Goal: Task Accomplishment & Management: Use online tool/utility

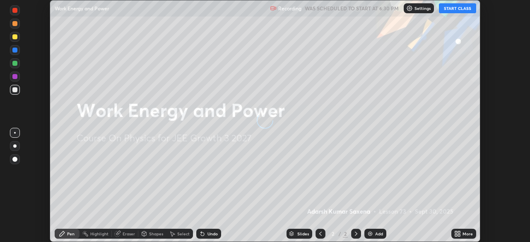
scroll to position [242, 529]
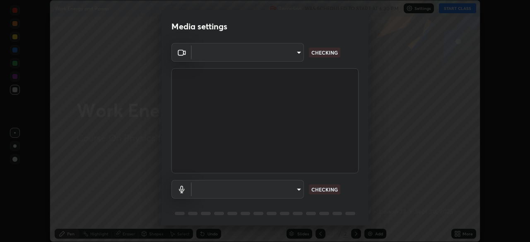
type input "094ffe3f61abc64f3ce73721aab664ef57d10a5fc7d187ad1ef3fa5fd4d2b427"
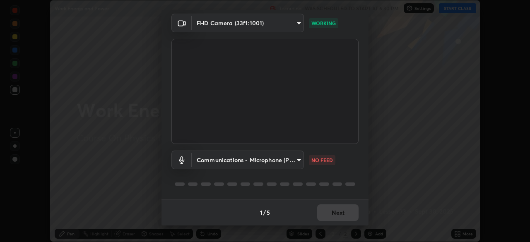
click at [285, 158] on body "Erase all Work Energy and Power Recording WAS SCHEDULED TO START AT 6:30 PM Set…" at bounding box center [265, 121] width 530 height 242
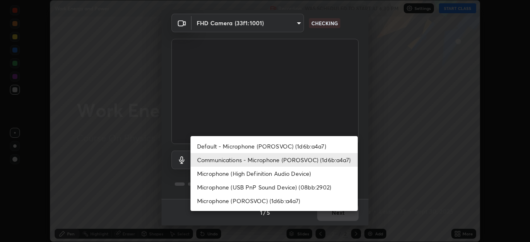
click at [280, 144] on li "Default - Microphone (POROSVOC) (1d6b:a4a7)" at bounding box center [273, 146] width 167 height 14
type input "default"
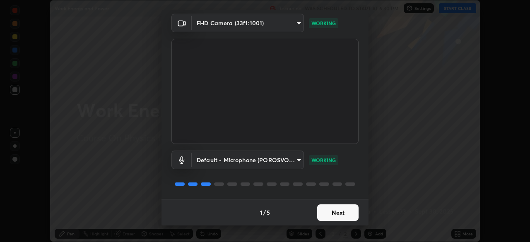
click at [332, 212] on button "Next" at bounding box center [337, 212] width 41 height 17
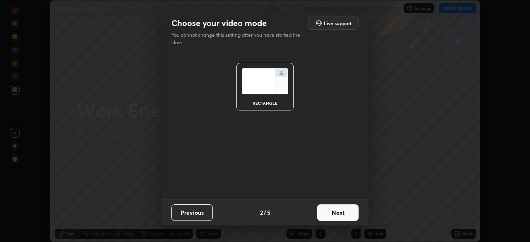
scroll to position [0, 0]
click at [333, 214] on button "Next" at bounding box center [337, 212] width 41 height 17
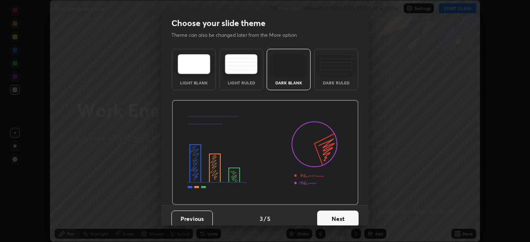
click at [337, 216] on button "Next" at bounding box center [337, 219] width 41 height 17
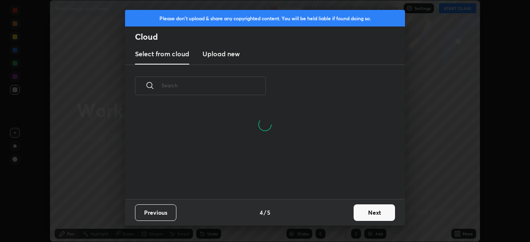
click at [361, 212] on button "Next" at bounding box center [373, 212] width 41 height 17
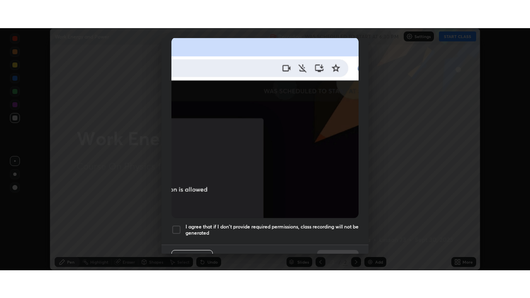
scroll to position [198, 0]
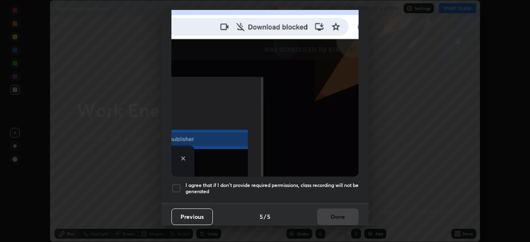
click at [330, 182] on h5 "I agree that if I don't provide required permissions, class recording will not …" at bounding box center [271, 188] width 173 height 13
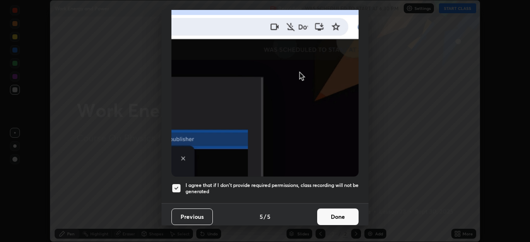
click at [333, 216] on button "Done" at bounding box center [337, 217] width 41 height 17
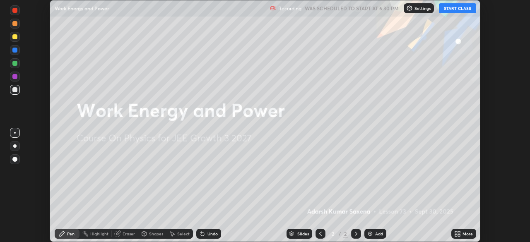
click at [459, 235] on icon at bounding box center [459, 235] width 2 height 2
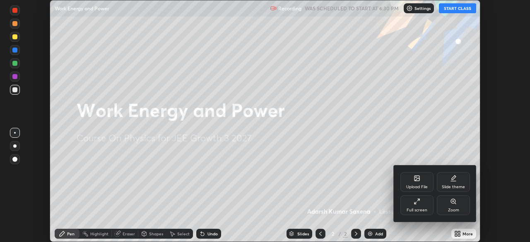
click at [421, 204] on div "Full screen" at bounding box center [416, 205] width 33 height 20
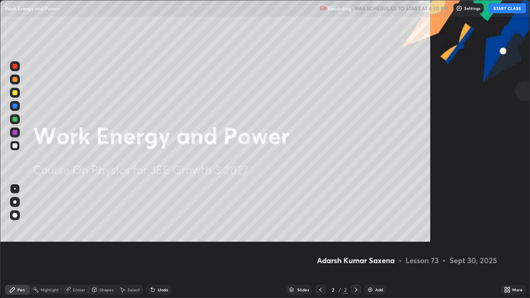
scroll to position [298, 530]
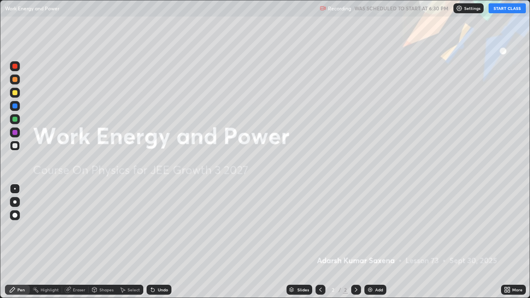
click at [495, 11] on button "START CLASS" at bounding box center [506, 8] width 37 height 10
click at [369, 242] on img at bounding box center [370, 289] width 7 height 7
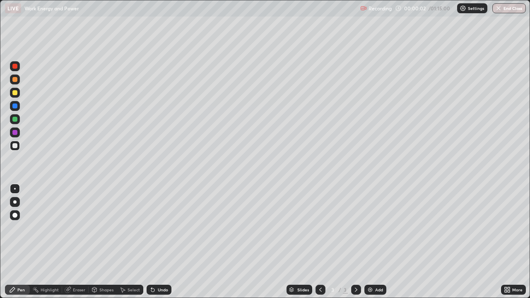
click at [18, 215] on div at bounding box center [15, 215] width 10 height 10
click at [21, 242] on div "Pen" at bounding box center [20, 290] width 7 height 4
click at [23, 242] on div "Pen" at bounding box center [17, 290] width 25 height 10
click at [17, 214] on div at bounding box center [14, 215] width 5 height 5
click at [22, 242] on div "Pen" at bounding box center [17, 290] width 25 height 10
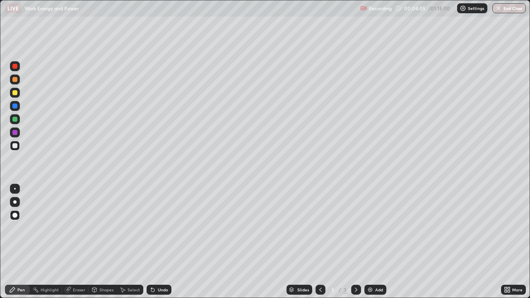
click at [154, 242] on icon at bounding box center [152, 289] width 7 height 7
click at [104, 242] on div "Shapes" at bounding box center [103, 290] width 28 height 10
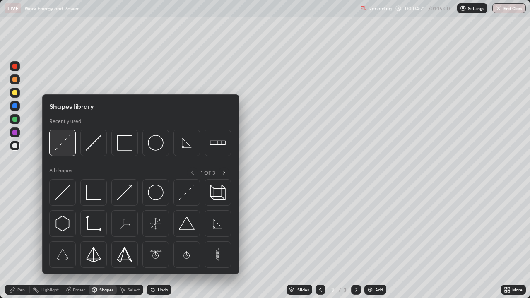
click at [65, 140] on img at bounding box center [63, 143] width 16 height 16
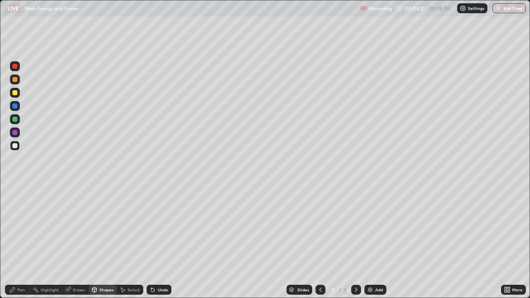
click at [17, 93] on div at bounding box center [14, 92] width 5 height 5
click at [18, 242] on div "Pen" at bounding box center [20, 290] width 7 height 4
click at [164, 242] on div "Undo" at bounding box center [163, 290] width 10 height 4
click at [163, 242] on div "Undo" at bounding box center [163, 290] width 10 height 4
click at [161, 242] on div "Undo" at bounding box center [163, 290] width 10 height 4
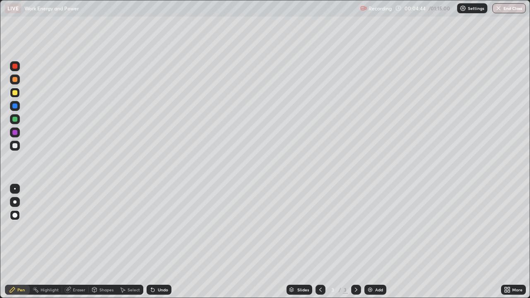
click at [160, 242] on div "Undo" at bounding box center [163, 290] width 10 height 4
click at [159, 242] on div "Undo" at bounding box center [163, 290] width 10 height 4
click at [109, 242] on div "Shapes" at bounding box center [106, 290] width 14 height 4
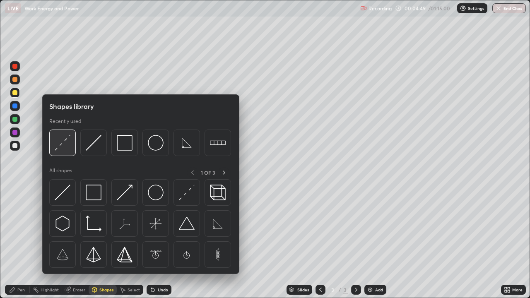
click at [65, 142] on img at bounding box center [63, 143] width 16 height 16
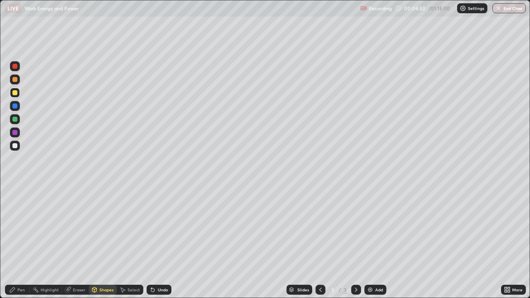
click at [16, 145] on div at bounding box center [14, 145] width 5 height 5
click at [18, 242] on div "Pen" at bounding box center [17, 290] width 25 height 10
click at [162, 242] on div "Undo" at bounding box center [163, 290] width 10 height 4
click at [158, 242] on div "Undo" at bounding box center [163, 290] width 10 height 4
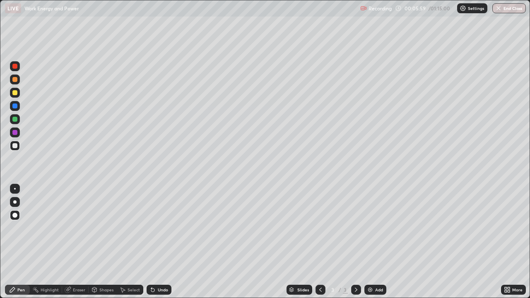
click at [156, 242] on div "Undo" at bounding box center [159, 290] width 25 height 10
click at [157, 242] on div "Undo" at bounding box center [159, 290] width 25 height 10
click at [155, 242] on div "Undo" at bounding box center [159, 290] width 25 height 10
click at [152, 242] on div "Undo" at bounding box center [159, 290] width 25 height 10
click at [18, 90] on div at bounding box center [15, 93] width 10 height 10
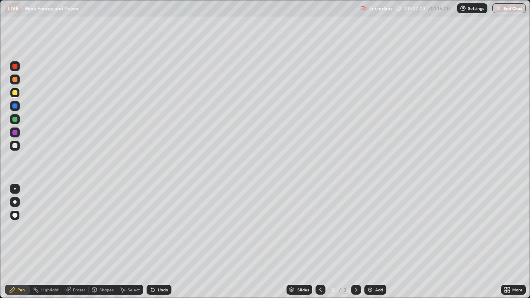
click at [105, 242] on div "Shapes" at bounding box center [106, 290] width 14 height 4
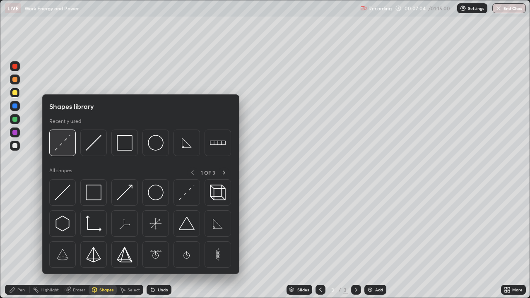
click at [62, 142] on img at bounding box center [63, 143] width 16 height 16
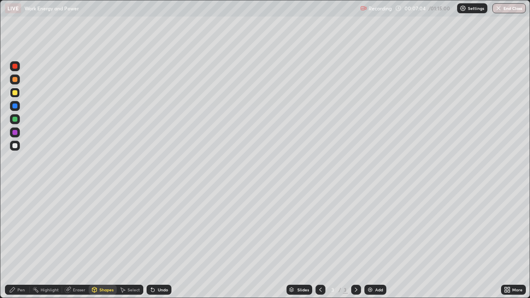
click at [14, 148] on div at bounding box center [14, 145] width 5 height 5
click at [14, 242] on div "Pen" at bounding box center [17, 290] width 25 height 10
click at [103, 242] on div "Shapes" at bounding box center [106, 290] width 14 height 4
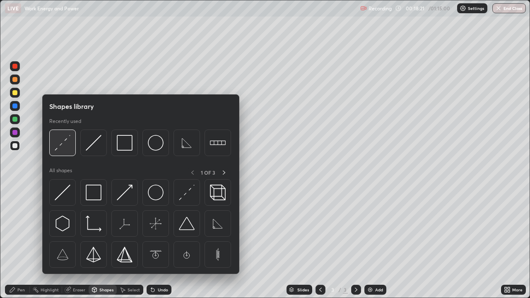
click at [61, 144] on img at bounding box center [63, 143] width 16 height 16
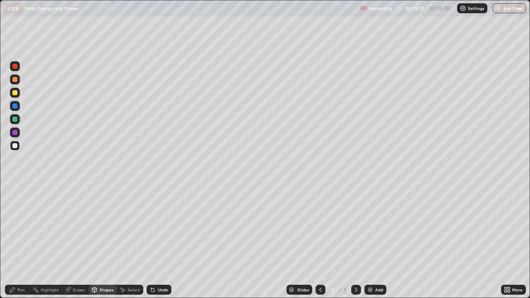
click at [18, 242] on div "Pen" at bounding box center [20, 290] width 7 height 4
click at [378, 242] on div "Add" at bounding box center [379, 290] width 8 height 4
click at [16, 142] on div at bounding box center [15, 146] width 10 height 10
click at [15, 242] on icon at bounding box center [12, 289] width 7 height 7
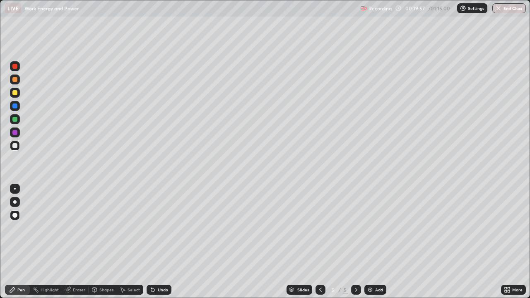
click at [151, 242] on icon at bounding box center [152, 289] width 3 height 3
click at [161, 242] on div "Undo" at bounding box center [159, 290] width 25 height 10
click at [164, 242] on div "Undo" at bounding box center [163, 290] width 10 height 4
click at [160, 242] on div "Undo" at bounding box center [163, 290] width 10 height 4
click at [163, 242] on div "Undo" at bounding box center [159, 290] width 25 height 10
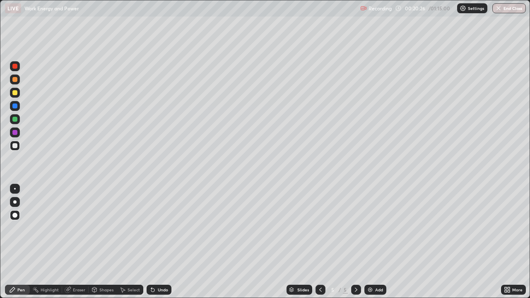
click at [108, 242] on div "Shapes" at bounding box center [103, 290] width 28 height 10
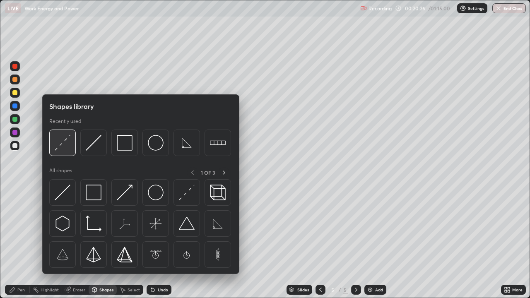
click at [64, 140] on img at bounding box center [63, 143] width 16 height 16
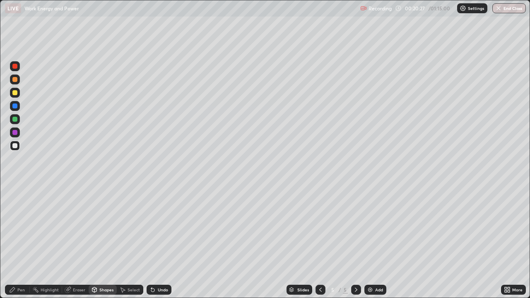
click at [16, 93] on div at bounding box center [14, 92] width 5 height 5
click at [19, 242] on div "Pen" at bounding box center [17, 290] width 25 height 10
click at [116, 242] on div "Shapes" at bounding box center [103, 290] width 28 height 10
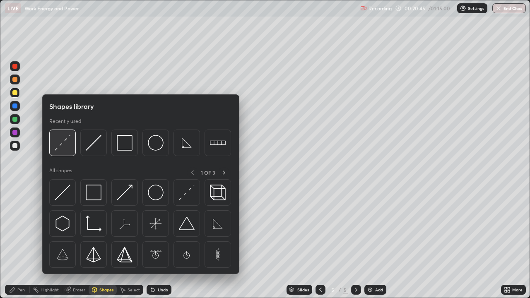
click at [69, 142] on img at bounding box center [63, 143] width 16 height 16
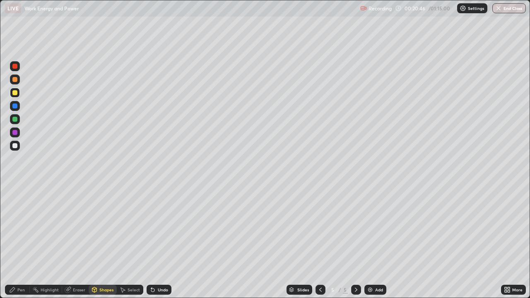
click at [17, 145] on div at bounding box center [14, 145] width 5 height 5
click at [23, 242] on div "Pen" at bounding box center [17, 290] width 25 height 10
click at [162, 242] on div "Undo" at bounding box center [159, 290] width 25 height 10
click at [163, 242] on div "Undo" at bounding box center [159, 290] width 25 height 10
click at [101, 242] on div "Shapes" at bounding box center [106, 290] width 14 height 4
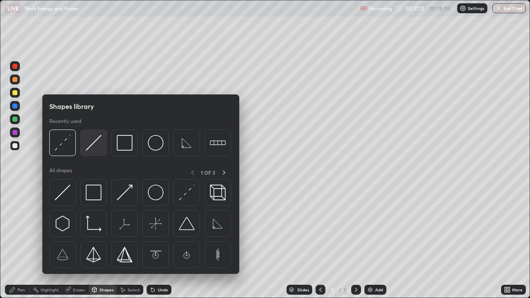
click at [93, 145] on img at bounding box center [94, 143] width 16 height 16
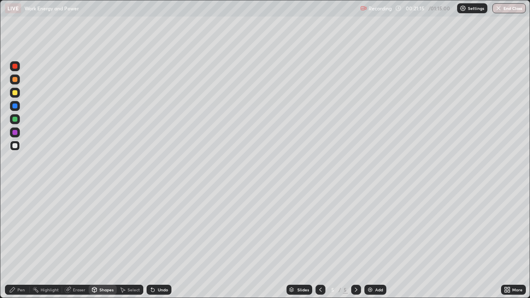
click at [105, 242] on div "Shapes" at bounding box center [106, 290] width 14 height 4
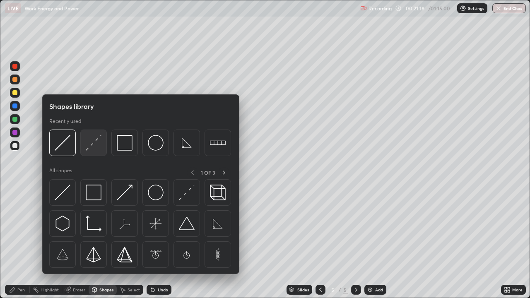
click at [93, 148] on img at bounding box center [94, 143] width 16 height 16
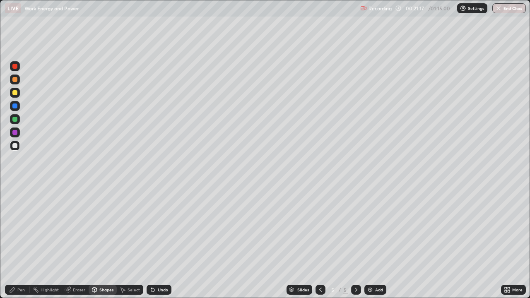
click at [16, 119] on div at bounding box center [14, 119] width 5 height 5
click at [11, 242] on div "Pen" at bounding box center [17, 290] width 25 height 10
click at [106, 242] on div "Shapes" at bounding box center [106, 290] width 14 height 4
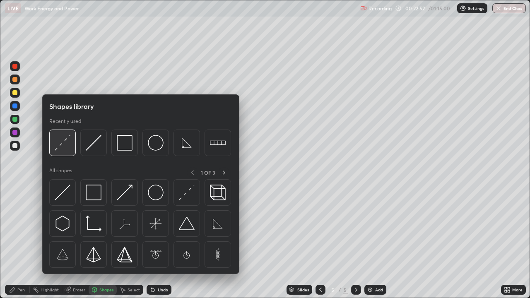
click at [64, 147] on img at bounding box center [63, 143] width 16 height 16
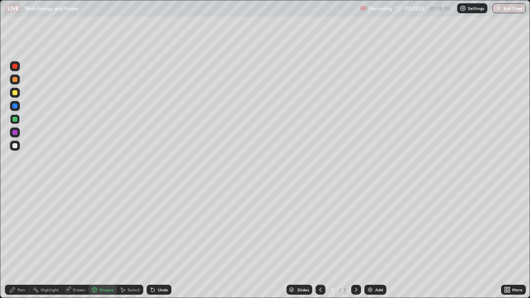
click at [21, 242] on div "Pen" at bounding box center [20, 290] width 7 height 4
click at [102, 242] on div "Shapes" at bounding box center [106, 290] width 14 height 4
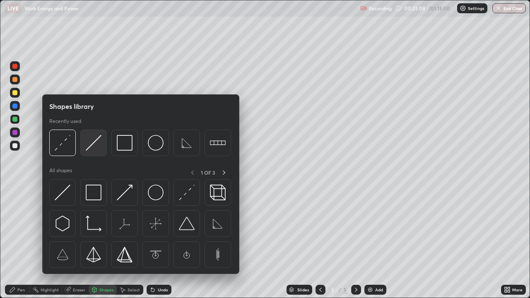
click at [94, 145] on img at bounding box center [94, 143] width 16 height 16
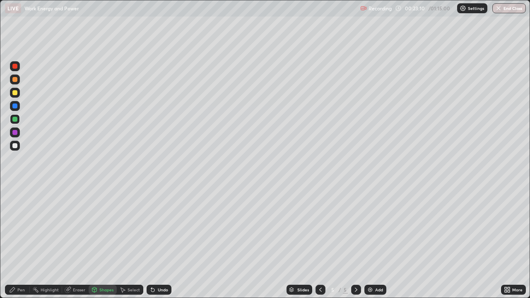
click at [17, 242] on div "Pen" at bounding box center [17, 290] width 25 height 10
click at [160, 242] on div "Undo" at bounding box center [159, 290] width 25 height 10
click at [109, 242] on div "Shapes" at bounding box center [106, 290] width 14 height 4
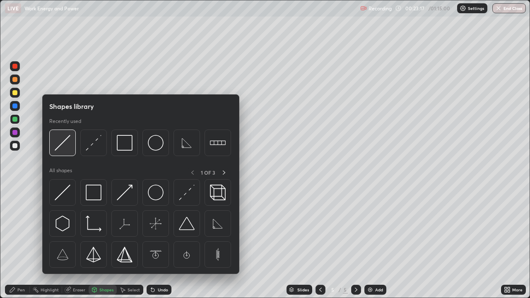
click at [62, 144] on img at bounding box center [63, 143] width 16 height 16
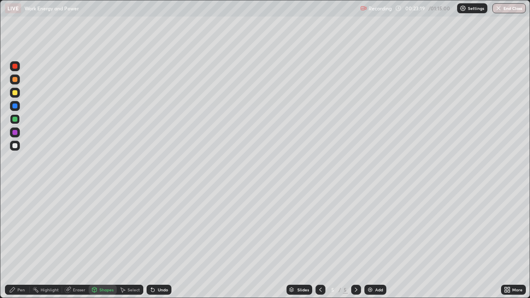
click at [24, 242] on div "Pen" at bounding box center [20, 290] width 7 height 4
click at [20, 242] on div "Pen" at bounding box center [17, 290] width 25 height 10
click at [103, 242] on div "Shapes" at bounding box center [106, 290] width 14 height 4
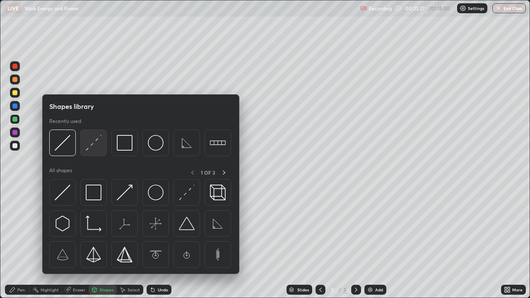
click at [91, 142] on img at bounding box center [94, 143] width 16 height 16
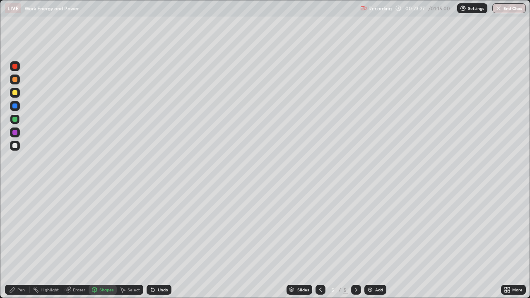
click at [15, 146] on div at bounding box center [14, 145] width 5 height 5
click at [14, 242] on icon at bounding box center [12, 289] width 5 height 5
click at [160, 242] on div "Undo" at bounding box center [159, 290] width 25 height 10
click at [151, 242] on icon at bounding box center [152, 289] width 3 height 3
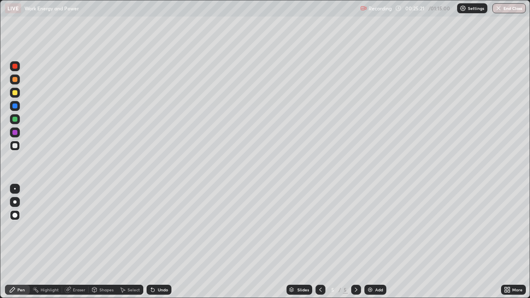
click at [104, 242] on div "Shapes" at bounding box center [103, 290] width 28 height 10
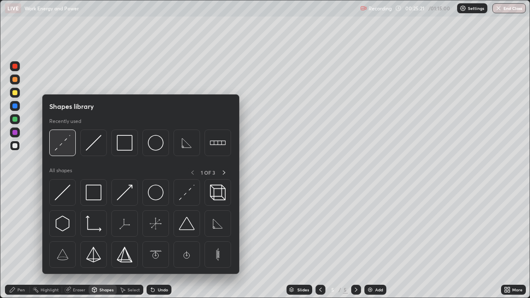
click at [69, 147] on img at bounding box center [63, 143] width 16 height 16
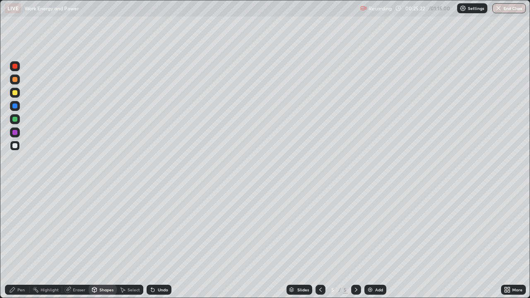
click at [17, 94] on div at bounding box center [14, 92] width 5 height 5
click at [21, 242] on div "Pen" at bounding box center [20, 290] width 7 height 4
click at [160, 242] on div "Undo" at bounding box center [159, 290] width 25 height 10
click at [13, 147] on div at bounding box center [14, 145] width 5 height 5
click at [106, 242] on div "Shapes" at bounding box center [106, 290] width 14 height 4
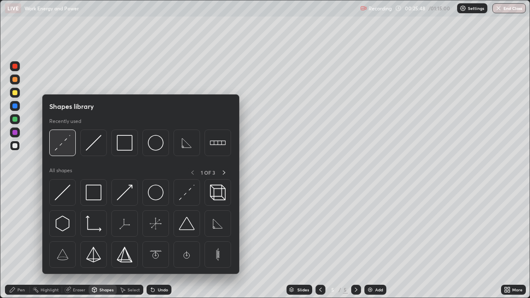
click at [60, 145] on img at bounding box center [63, 143] width 16 height 16
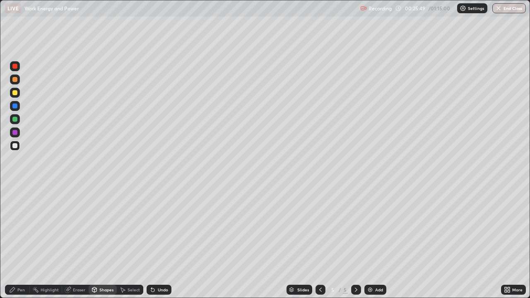
click at [16, 91] on div at bounding box center [14, 92] width 5 height 5
click at [23, 242] on div "Pen" at bounding box center [20, 290] width 7 height 4
click at [320, 242] on icon at bounding box center [320, 289] width 7 height 7
click at [319, 242] on icon at bounding box center [320, 289] width 7 height 7
click at [355, 242] on icon at bounding box center [356, 289] width 7 height 7
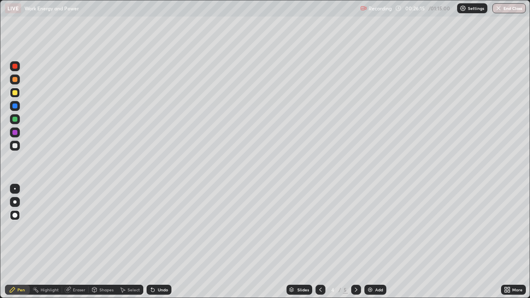
click at [356, 242] on icon at bounding box center [356, 289] width 7 height 7
click at [107, 242] on div "Shapes" at bounding box center [106, 290] width 14 height 4
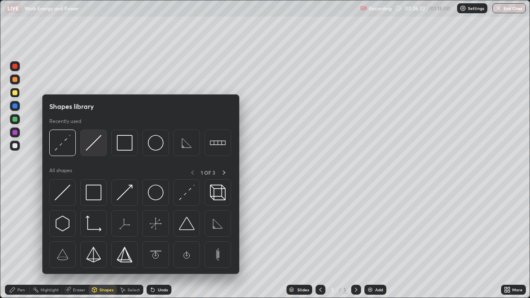
click at [90, 151] on div at bounding box center [93, 143] width 26 height 26
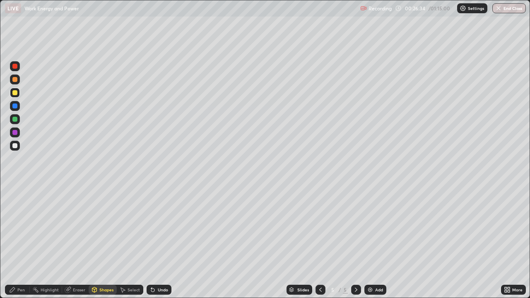
click at [24, 242] on div "Pen" at bounding box center [17, 290] width 25 height 10
click at [160, 242] on div "Undo" at bounding box center [163, 290] width 10 height 4
click at [155, 242] on div "Undo" at bounding box center [159, 290] width 25 height 10
click at [107, 242] on div "Shapes" at bounding box center [106, 290] width 14 height 4
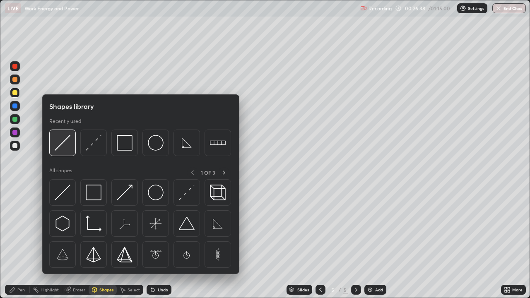
click at [67, 141] on img at bounding box center [63, 143] width 16 height 16
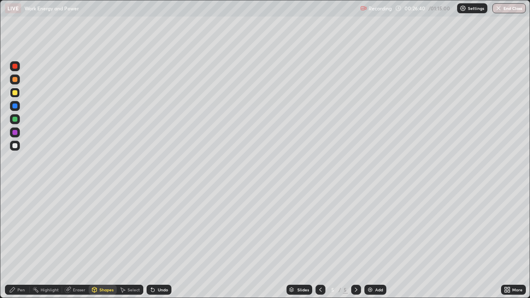
click at [17, 242] on div "Pen" at bounding box center [17, 290] width 25 height 10
click at [106, 242] on div "Shapes" at bounding box center [106, 290] width 14 height 4
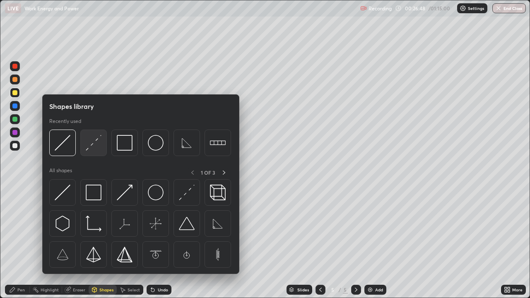
click at [92, 147] on img at bounding box center [94, 143] width 16 height 16
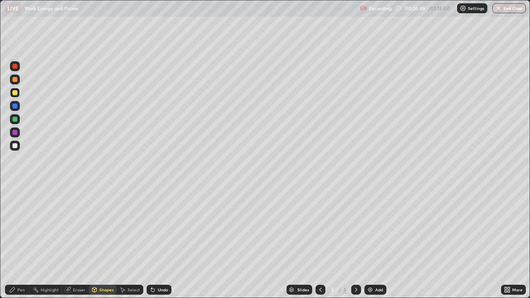
click at [16, 144] on div at bounding box center [14, 145] width 5 height 5
click at [20, 242] on div "Pen" at bounding box center [17, 290] width 25 height 10
click at [106, 242] on div "Shapes" at bounding box center [106, 290] width 14 height 4
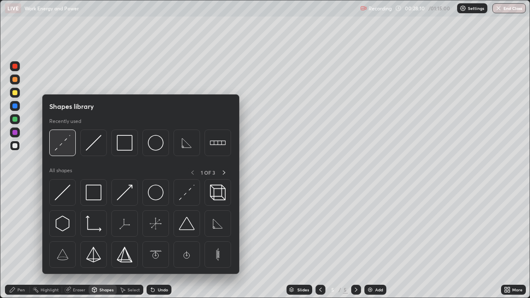
click at [67, 147] on img at bounding box center [63, 143] width 16 height 16
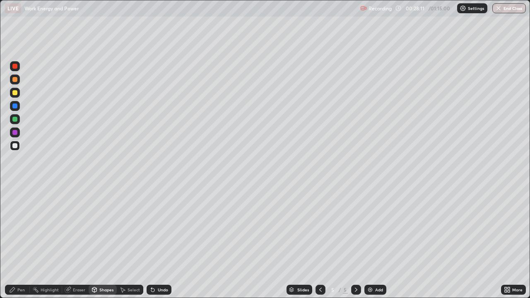
click at [15, 91] on div at bounding box center [14, 92] width 5 height 5
click at [19, 242] on div "Pen" at bounding box center [20, 290] width 7 height 4
click at [368, 242] on img at bounding box center [370, 289] width 7 height 7
click at [15, 219] on div at bounding box center [15, 215] width 10 height 10
click at [14, 242] on div "Pen" at bounding box center [17, 290] width 25 height 10
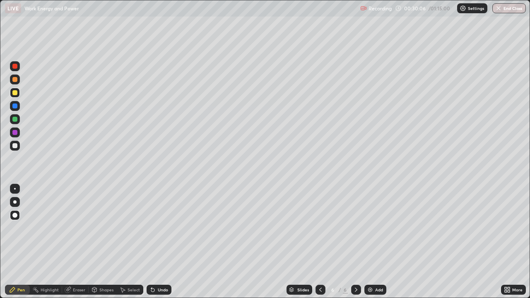
click at [106, 242] on div "Shapes" at bounding box center [106, 290] width 14 height 4
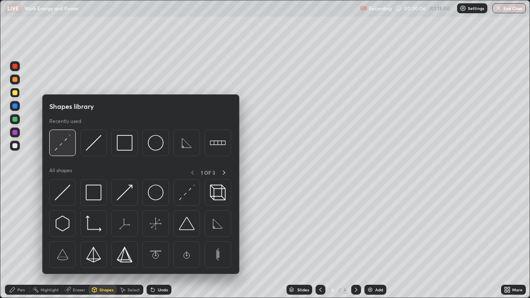
click at [67, 145] on img at bounding box center [63, 143] width 16 height 16
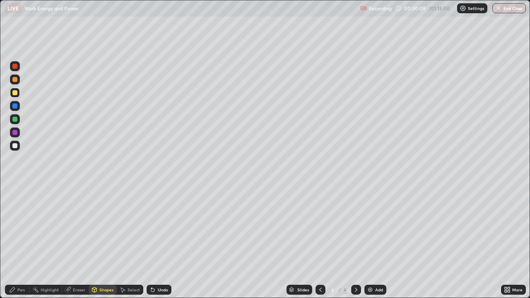
click at [14, 144] on div at bounding box center [14, 145] width 5 height 5
click at [111, 242] on div "Shapes" at bounding box center [106, 290] width 14 height 4
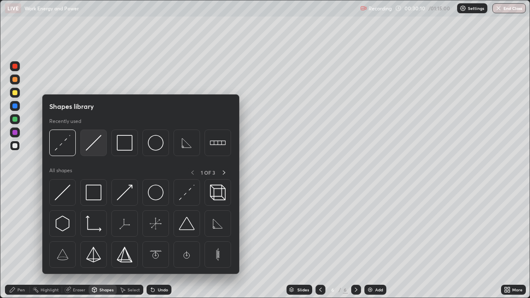
click at [92, 149] on img at bounding box center [94, 143] width 16 height 16
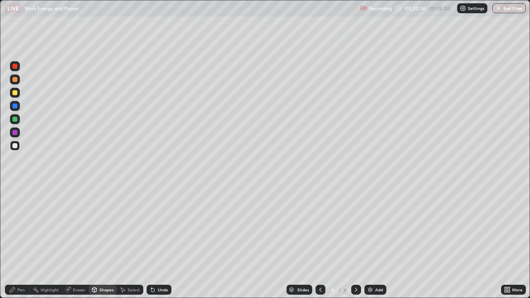
click at [20, 242] on div "Pen" at bounding box center [20, 290] width 7 height 4
click at [106, 242] on div "Shapes" at bounding box center [106, 290] width 14 height 4
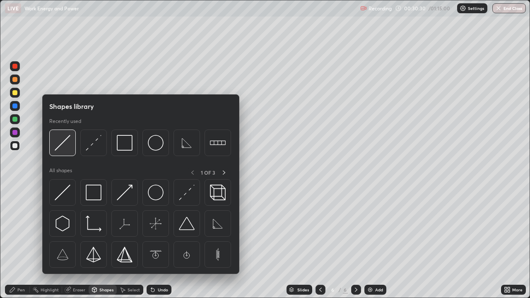
click at [69, 145] on img at bounding box center [63, 143] width 16 height 16
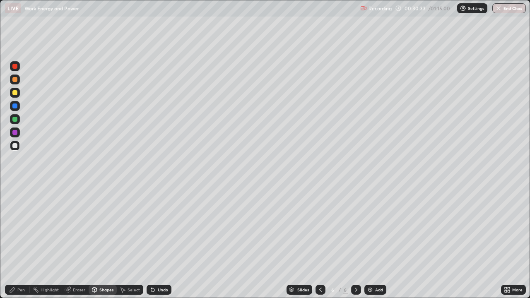
click at [21, 242] on div "Pen" at bounding box center [17, 290] width 25 height 10
click at [104, 242] on div "Shapes" at bounding box center [106, 290] width 14 height 4
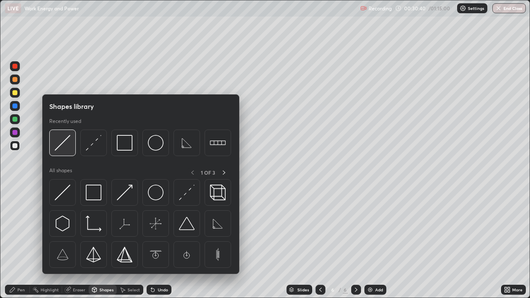
click at [62, 146] on img at bounding box center [63, 143] width 16 height 16
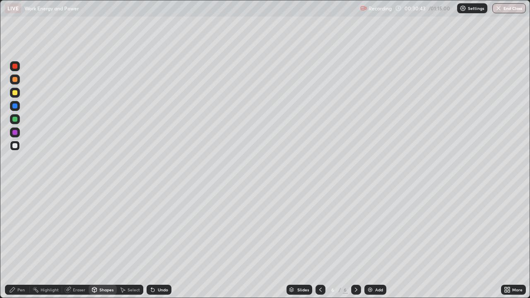
click at [18, 242] on div "Pen" at bounding box center [17, 290] width 25 height 10
click at [317, 242] on div at bounding box center [320, 290] width 10 height 10
click at [321, 242] on icon at bounding box center [320, 289] width 7 height 7
click at [355, 242] on icon at bounding box center [356, 289] width 7 height 7
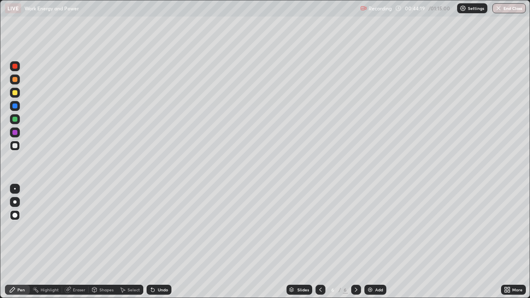
click at [319, 242] on icon at bounding box center [320, 290] width 2 height 4
click at [324, 242] on div at bounding box center [320, 290] width 10 height 10
click at [18, 242] on div "Pen" at bounding box center [20, 290] width 7 height 4
click at [15, 214] on div at bounding box center [14, 215] width 5 height 5
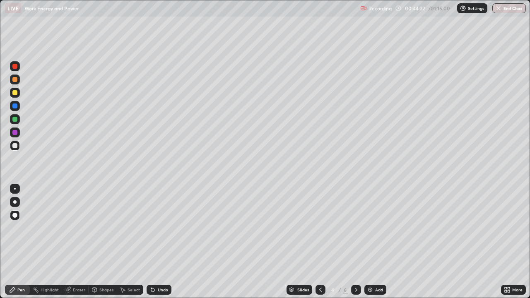
click at [22, 242] on div "Pen" at bounding box center [17, 290] width 25 height 10
click at [109, 242] on div "Shapes" at bounding box center [106, 290] width 14 height 4
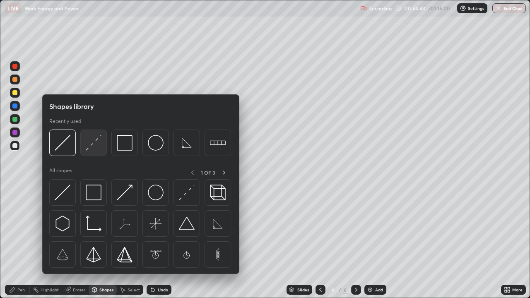
click at [91, 141] on img at bounding box center [94, 143] width 16 height 16
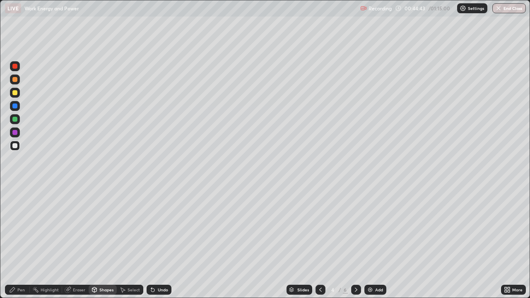
click at [16, 91] on div at bounding box center [14, 92] width 5 height 5
click at [111, 242] on div "Shapes" at bounding box center [106, 290] width 14 height 4
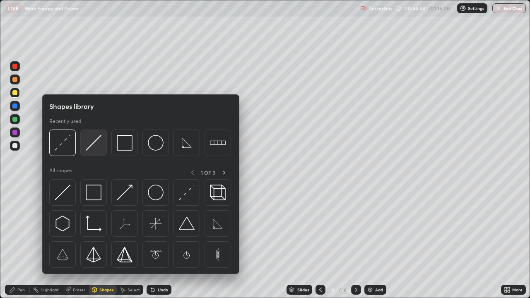
click at [96, 142] on img at bounding box center [94, 143] width 16 height 16
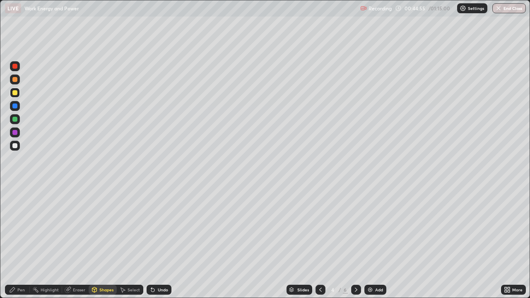
click at [15, 145] on div at bounding box center [14, 145] width 5 height 5
click at [17, 242] on div "Pen" at bounding box center [17, 290] width 25 height 10
click at [104, 242] on div "Shapes" at bounding box center [103, 290] width 28 height 10
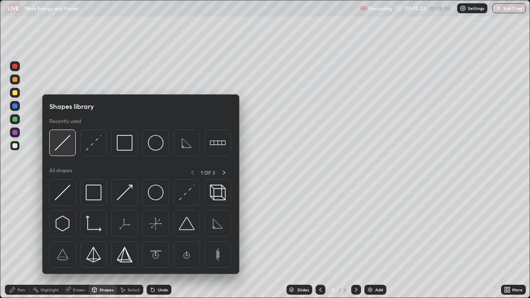
click at [66, 147] on img at bounding box center [63, 143] width 16 height 16
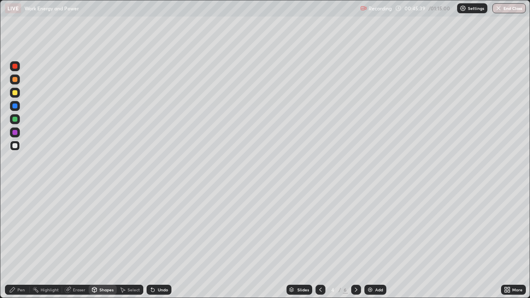
click at [167, 242] on div "Undo" at bounding box center [159, 290] width 25 height 10
click at [16, 242] on div "Pen" at bounding box center [17, 290] width 25 height 10
click at [103, 242] on div "Shapes" at bounding box center [106, 290] width 14 height 4
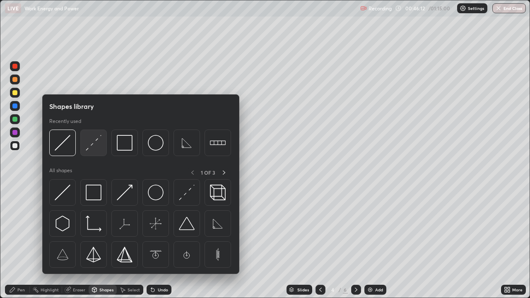
click at [95, 147] on img at bounding box center [94, 143] width 16 height 16
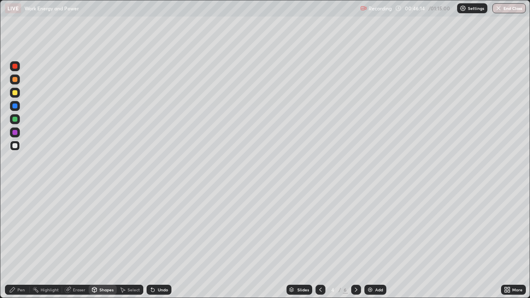
click at [16, 67] on div at bounding box center [14, 66] width 5 height 5
click at [16, 242] on icon at bounding box center [12, 289] width 7 height 7
click at [14, 150] on div at bounding box center [15, 146] width 10 height 10
click at [163, 242] on div "Undo" at bounding box center [163, 290] width 10 height 4
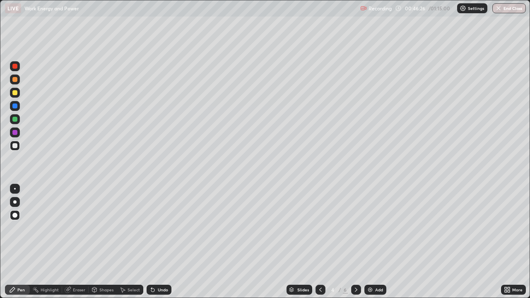
click at [162, 242] on div "Undo" at bounding box center [163, 290] width 10 height 4
click at [108, 242] on div "Shapes" at bounding box center [106, 290] width 14 height 4
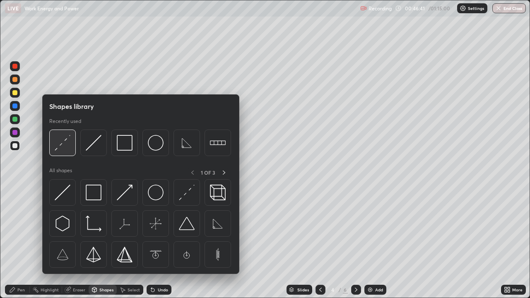
click at [63, 146] on img at bounding box center [63, 143] width 16 height 16
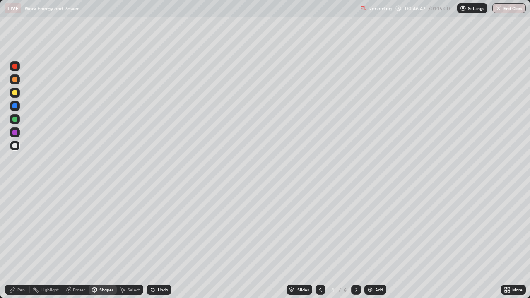
click at [16, 68] on div at bounding box center [14, 66] width 5 height 5
click at [19, 242] on div "Pen" at bounding box center [17, 290] width 25 height 10
click at [18, 144] on div at bounding box center [15, 146] width 10 height 10
click at [24, 242] on div "Pen" at bounding box center [17, 290] width 25 height 10
click at [164, 242] on div "Undo" at bounding box center [163, 290] width 10 height 4
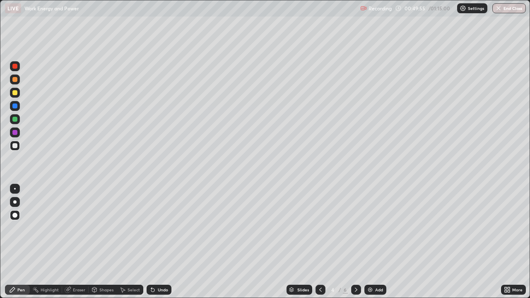
click at [109, 242] on div "Shapes" at bounding box center [106, 290] width 14 height 4
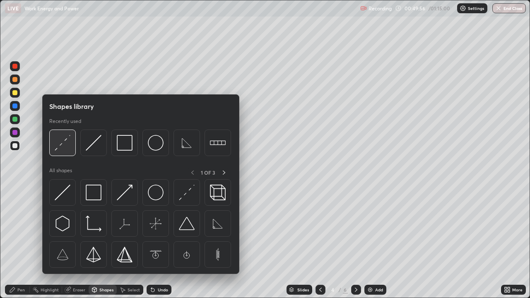
click at [61, 146] on img at bounding box center [63, 143] width 16 height 16
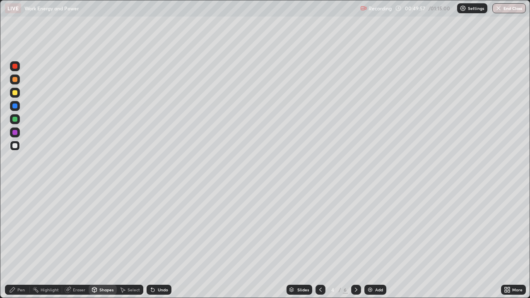
click at [15, 93] on div at bounding box center [14, 92] width 5 height 5
click at [22, 242] on div "Pen" at bounding box center [20, 290] width 7 height 4
click at [358, 242] on div at bounding box center [356, 289] width 10 height 17
click at [356, 242] on icon at bounding box center [356, 289] width 7 height 7
click at [102, 242] on div "Shapes" at bounding box center [103, 290] width 28 height 10
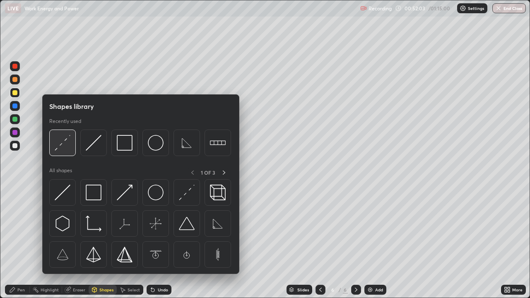
click at [61, 149] on img at bounding box center [63, 143] width 16 height 16
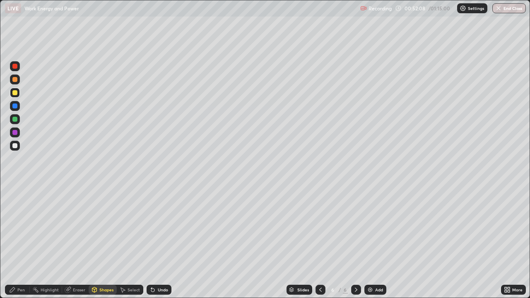
click at [19, 242] on div "Pen" at bounding box center [20, 290] width 7 height 4
click at [160, 242] on div "Undo" at bounding box center [159, 290] width 25 height 10
click at [109, 242] on div "Shapes" at bounding box center [106, 290] width 14 height 4
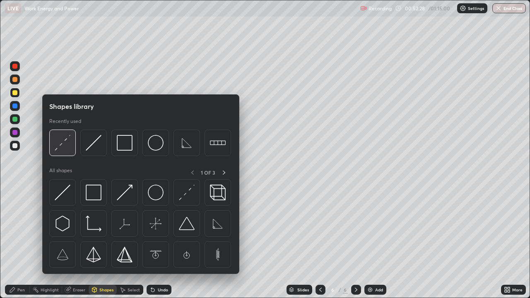
click at [66, 150] on img at bounding box center [63, 143] width 16 height 16
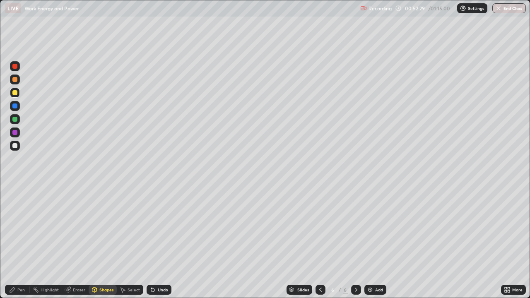
click at [15, 145] on div at bounding box center [14, 145] width 5 height 5
click at [22, 242] on div "Pen" at bounding box center [20, 290] width 7 height 4
click at [162, 242] on div "Undo" at bounding box center [163, 290] width 10 height 4
click at [156, 242] on div "Undo" at bounding box center [159, 290] width 25 height 10
click at [102, 242] on div "Shapes" at bounding box center [106, 290] width 14 height 4
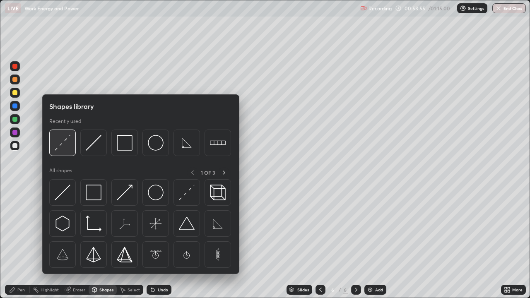
click at [67, 146] on img at bounding box center [63, 143] width 16 height 16
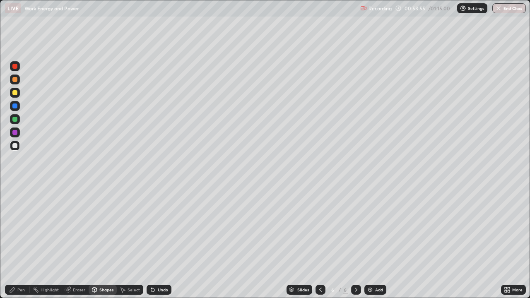
click at [15, 91] on div at bounding box center [14, 92] width 5 height 5
click at [16, 242] on div "Pen" at bounding box center [17, 290] width 25 height 10
click at [101, 242] on div "Shapes" at bounding box center [106, 290] width 14 height 4
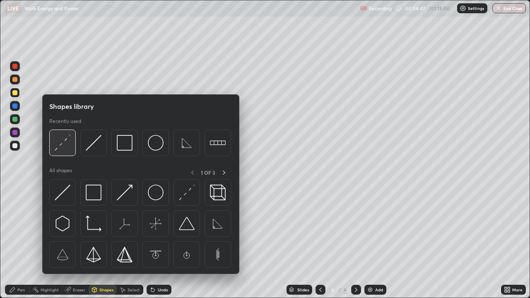
click at [59, 147] on img at bounding box center [63, 143] width 16 height 16
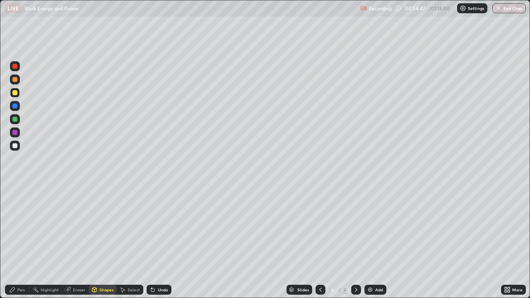
click at [14, 145] on div at bounding box center [14, 145] width 5 height 5
click at [21, 242] on div "Pen" at bounding box center [20, 290] width 7 height 4
click at [319, 242] on icon at bounding box center [320, 290] width 2 height 4
click at [320, 242] on icon at bounding box center [320, 289] width 7 height 7
click at [353, 242] on icon at bounding box center [356, 289] width 7 height 7
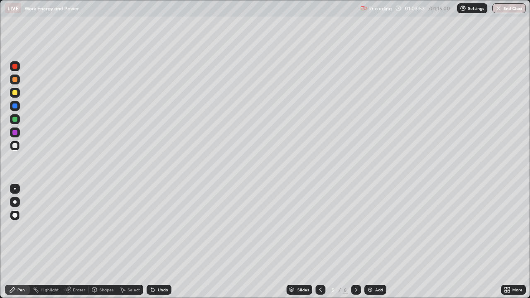
click at [320, 242] on div at bounding box center [320, 290] width 10 height 10
click at [352, 242] on div at bounding box center [356, 289] width 10 height 17
click at [354, 242] on div at bounding box center [356, 289] width 10 height 17
click at [319, 242] on icon at bounding box center [320, 289] width 7 height 7
click at [320, 242] on icon at bounding box center [320, 289] width 7 height 7
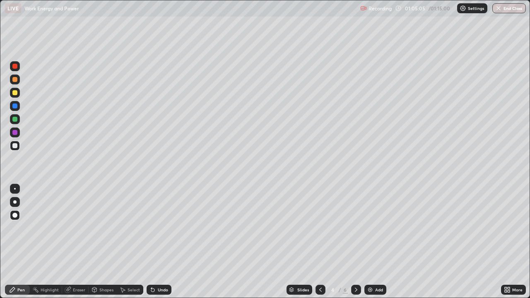
click at [356, 242] on icon at bounding box center [356, 289] width 7 height 7
click at [355, 242] on icon at bounding box center [356, 290] width 2 height 4
click at [500, 9] on img "button" at bounding box center [498, 8] width 7 height 7
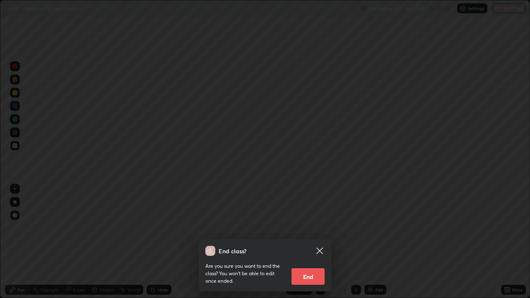
click at [322, 242] on icon at bounding box center [320, 251] width 10 height 10
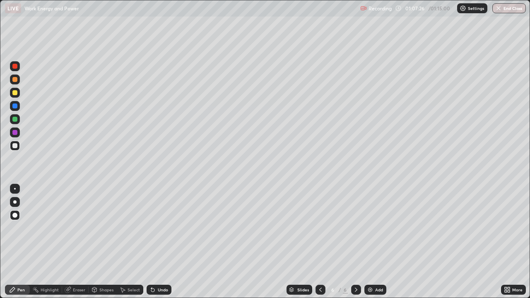
click at [498, 6] on img "button" at bounding box center [498, 8] width 7 height 7
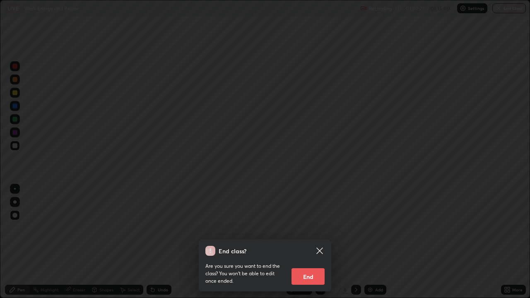
click at [303, 242] on button "End" at bounding box center [307, 276] width 33 height 17
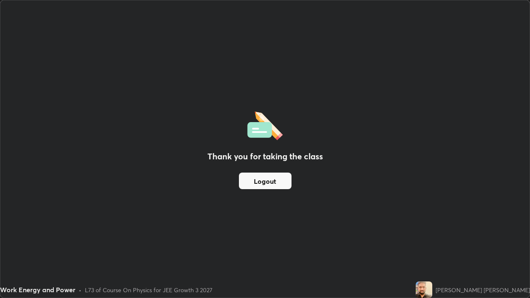
click at [266, 179] on button "Logout" at bounding box center [265, 181] width 53 height 17
